Goal: Navigation & Orientation: Find specific page/section

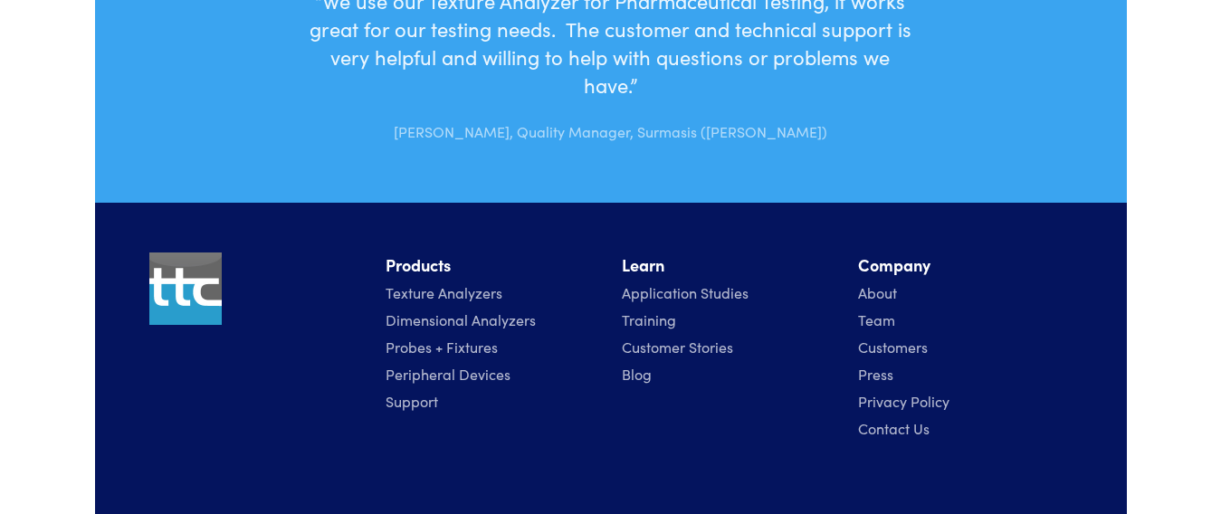
scroll to position [5882, 0]
